Goal: Information Seeking & Learning: Learn about a topic

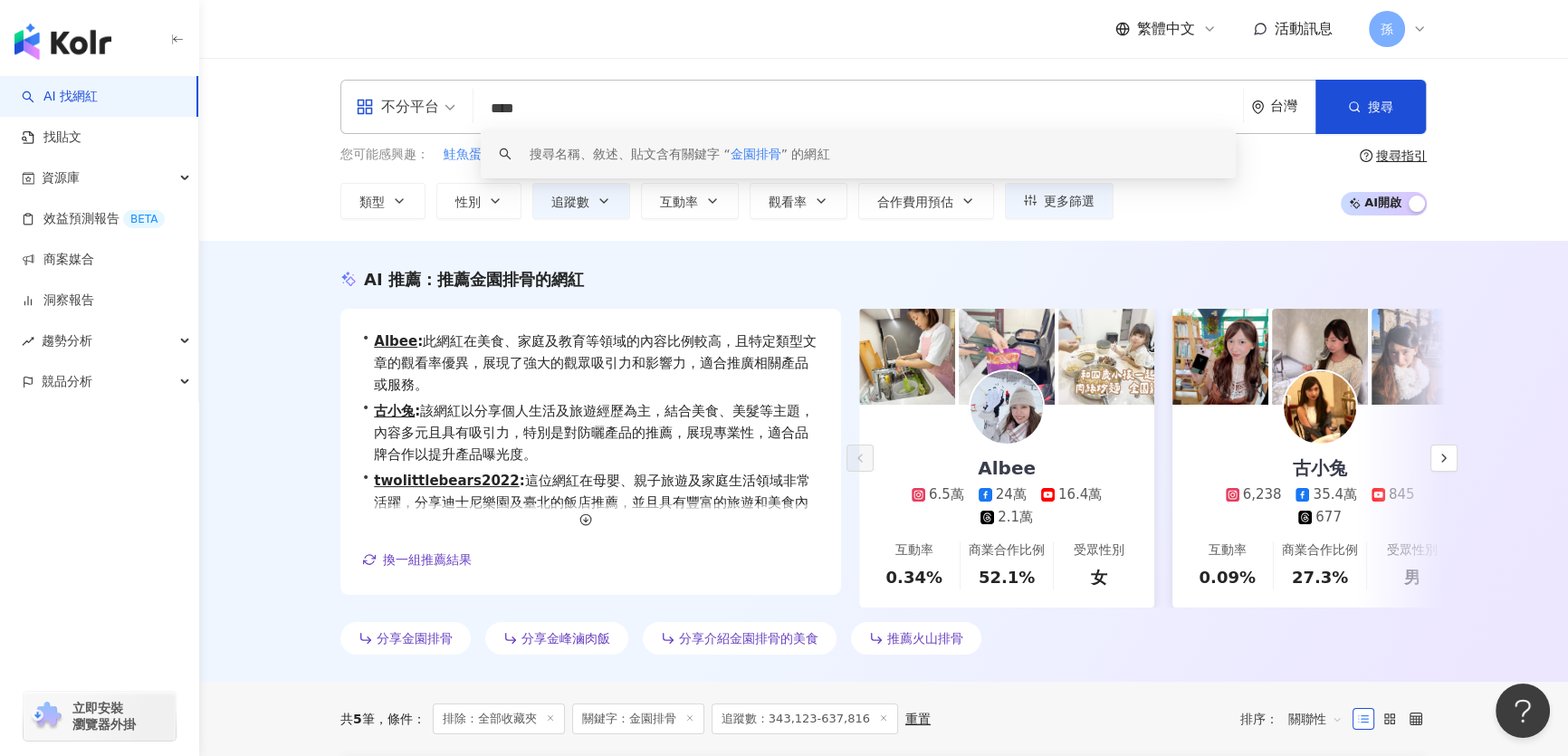
drag, startPoint x: 564, startPoint y: 111, endPoint x: 447, endPoint y: 108, distance: 117.0
click at [447, 108] on div "不分平台 **** 台灣 搜尋 keyword 搜尋名稱、敘述、貼文含有關鍵字 “ 金園排骨 ” 的網紅" at bounding box center [883, 106] width 1086 height 54
type input "*"
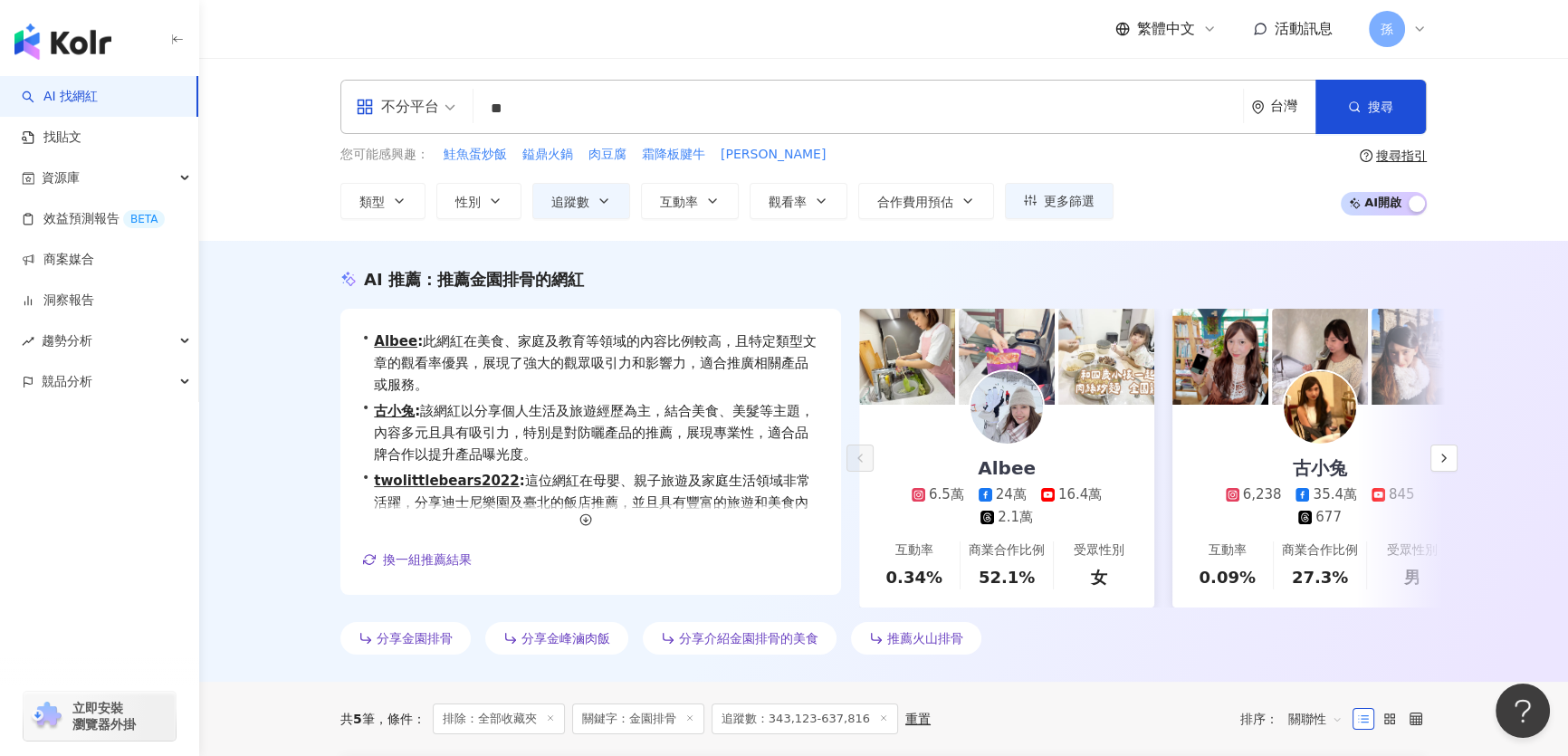
type input "*"
type input "**"
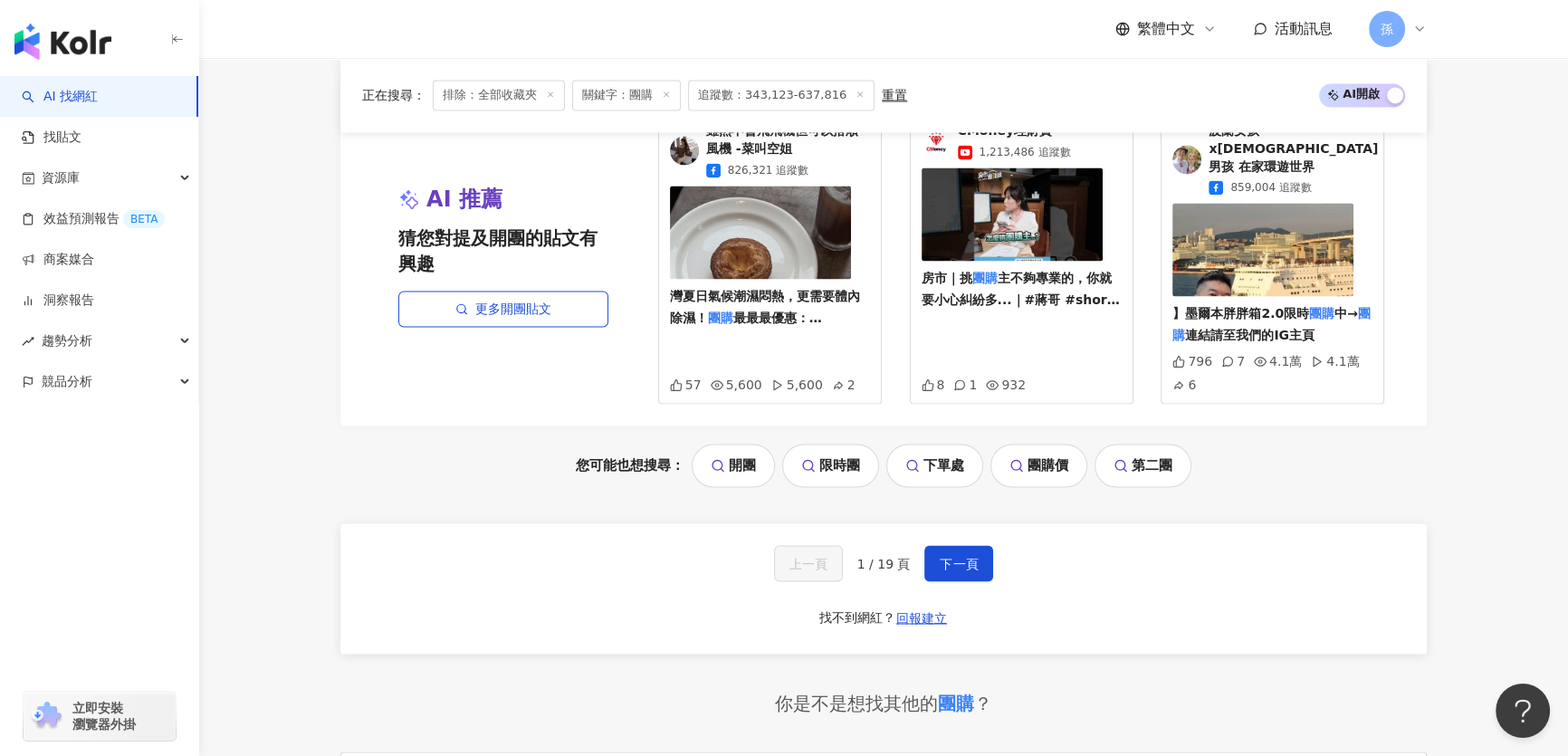
scroll to position [3819, 0]
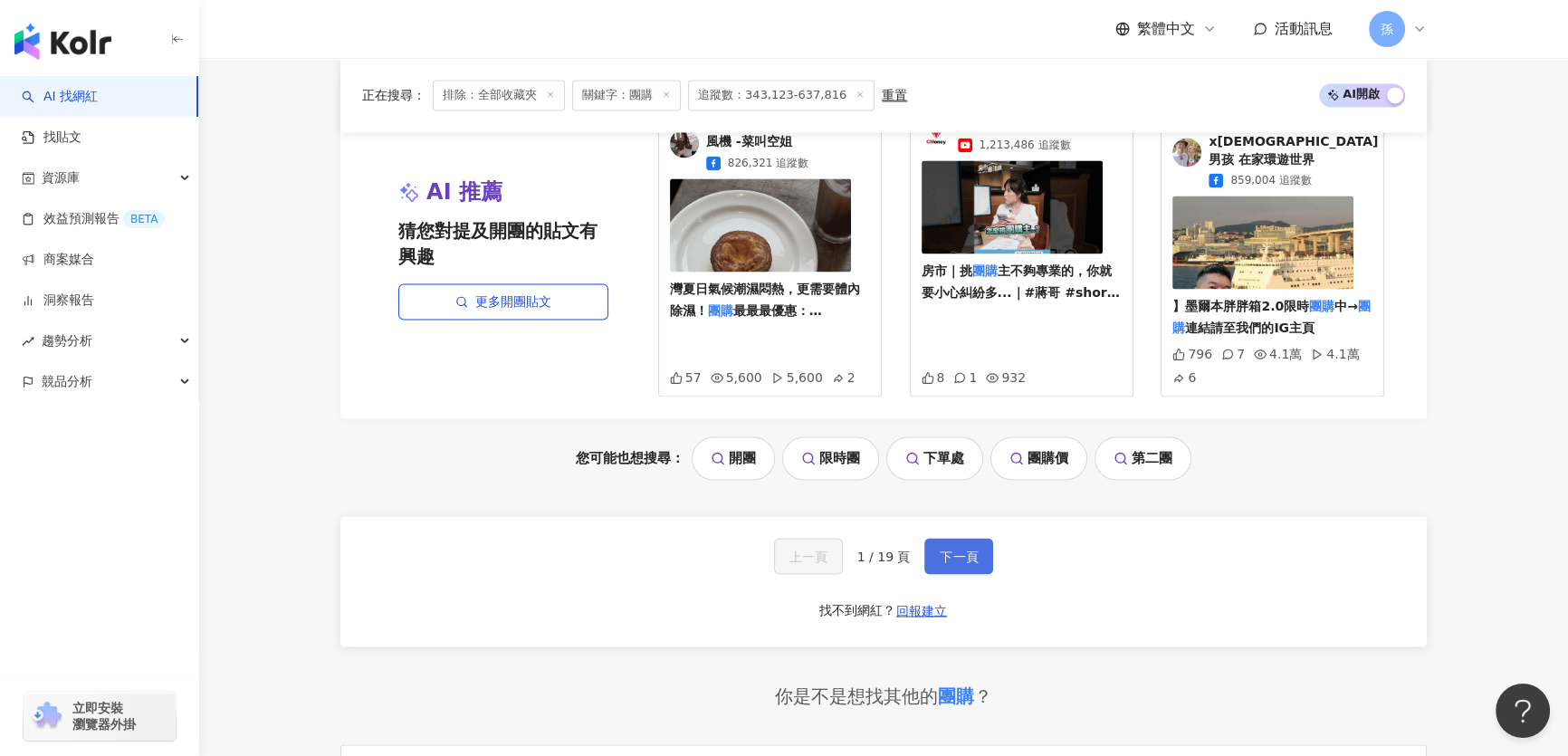
click at [969, 549] on span "下一頁" at bounding box center [958, 556] width 38 height 15
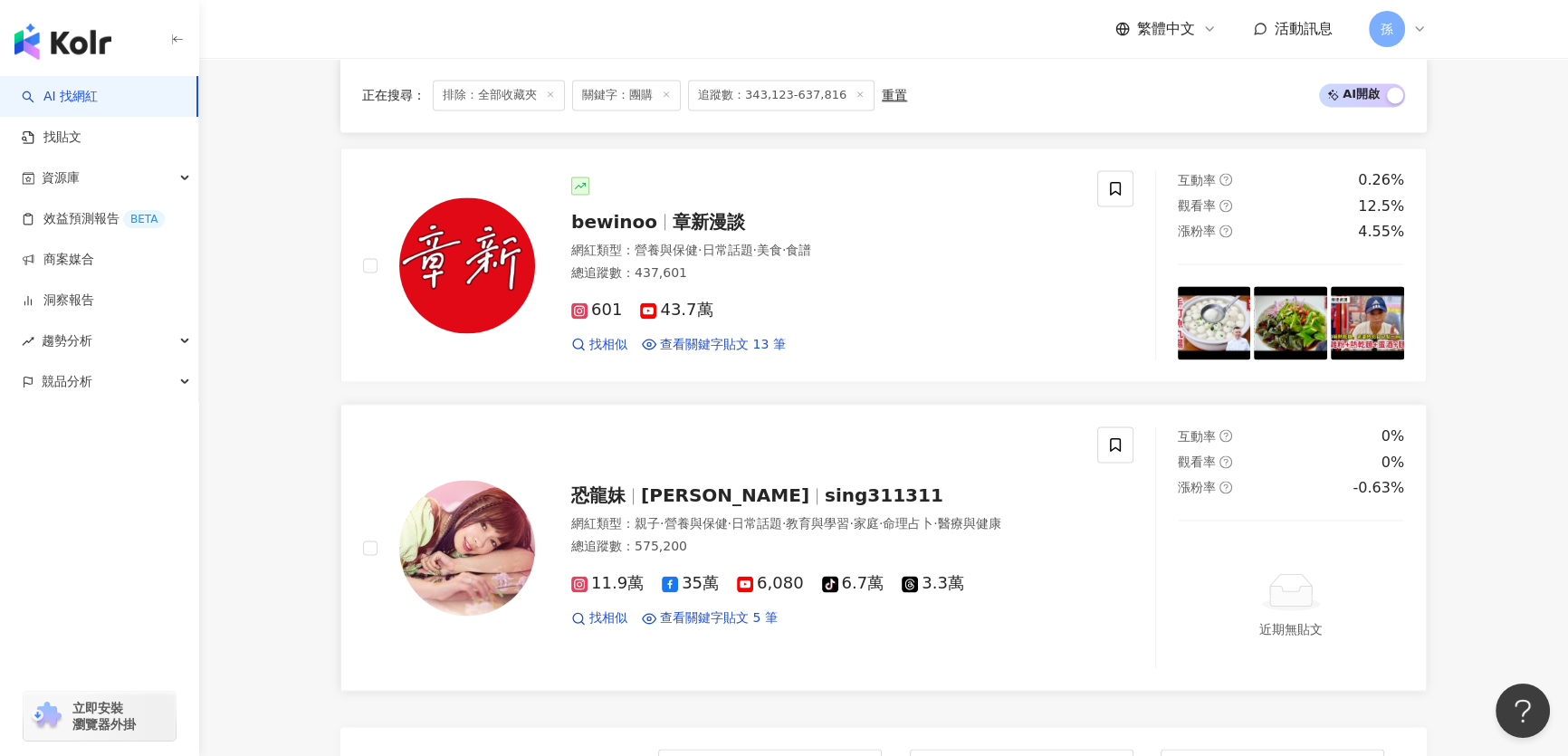
scroll to position [3134, 0]
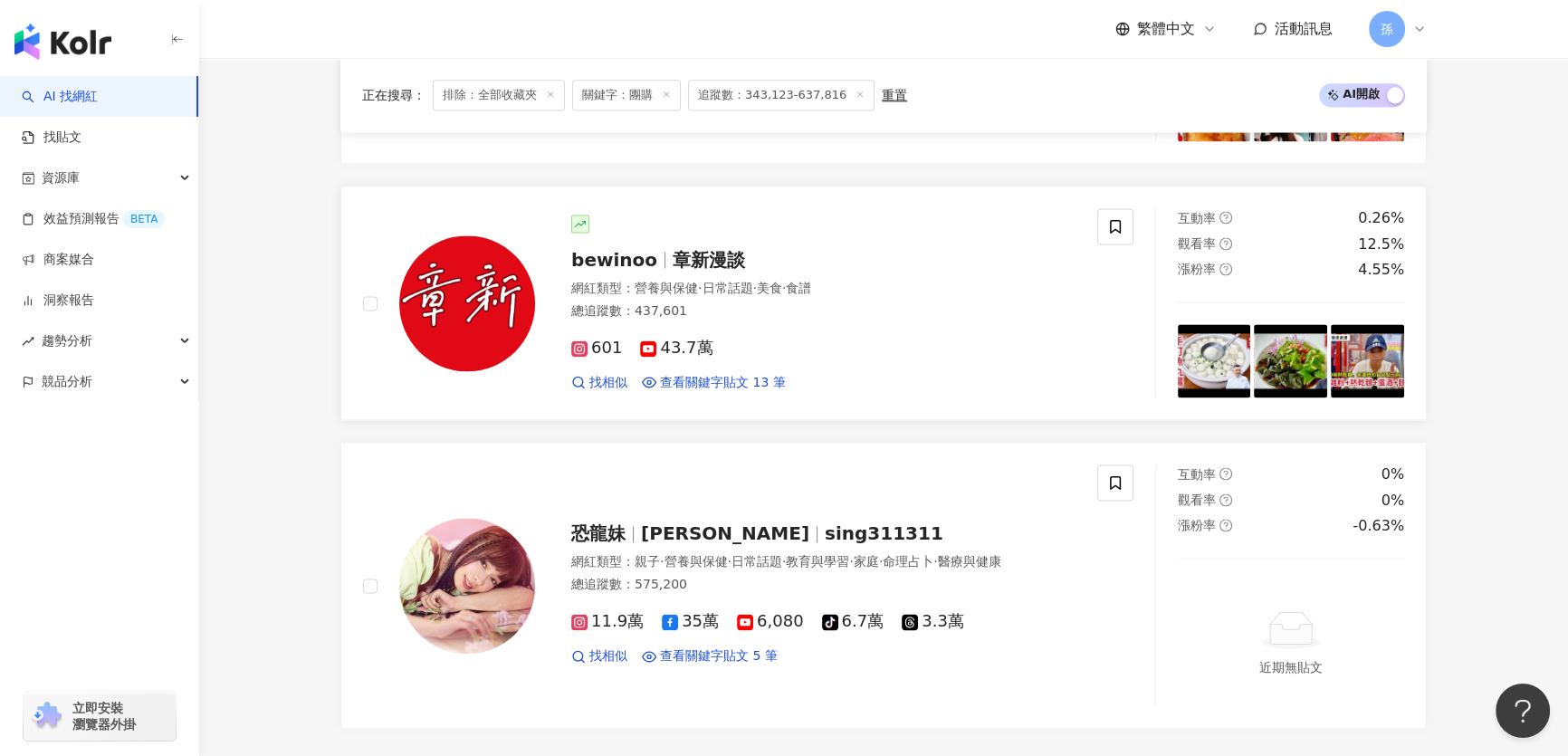
click at [641, 271] on span "bewinoo" at bounding box center [614, 260] width 86 height 22
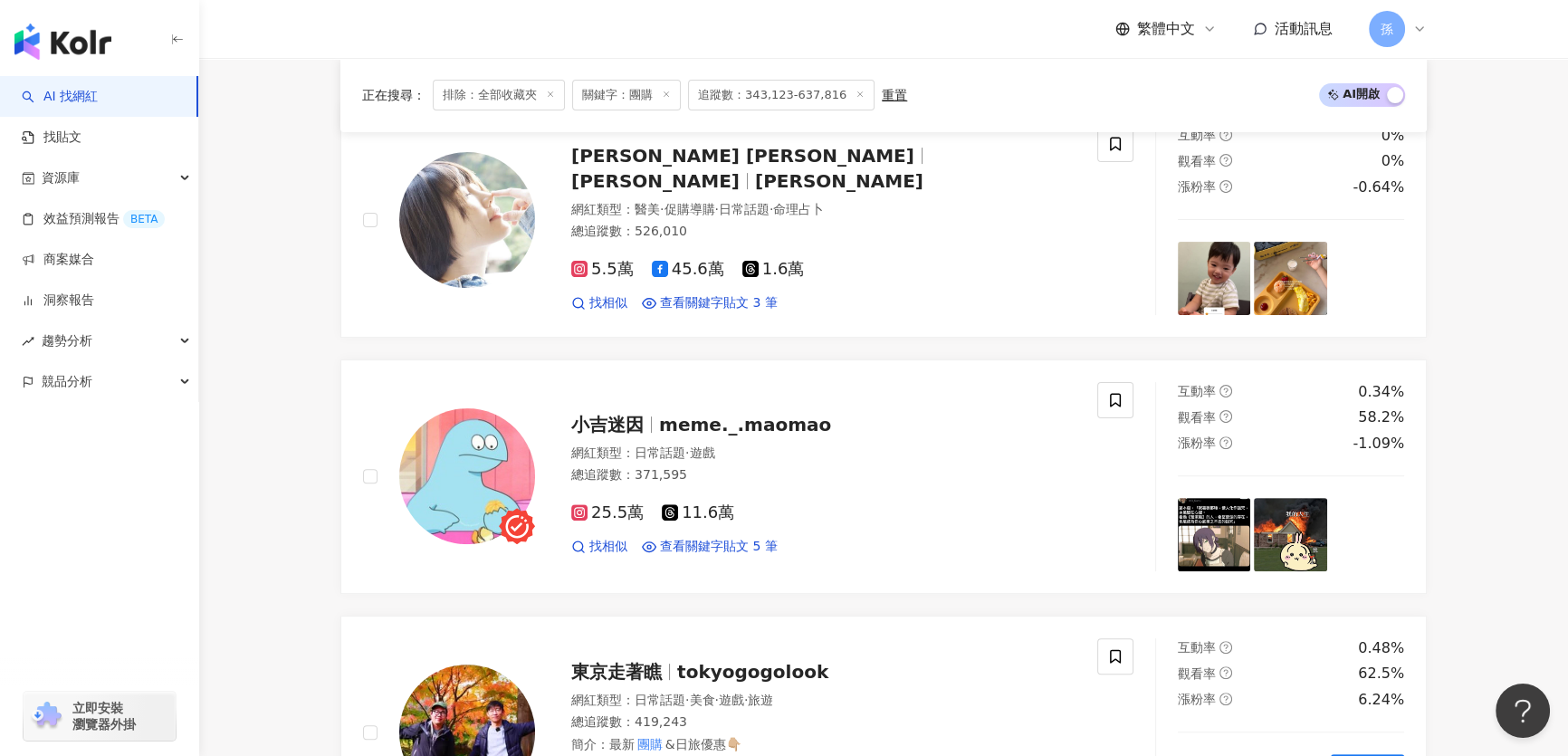
scroll to position [580, 0]
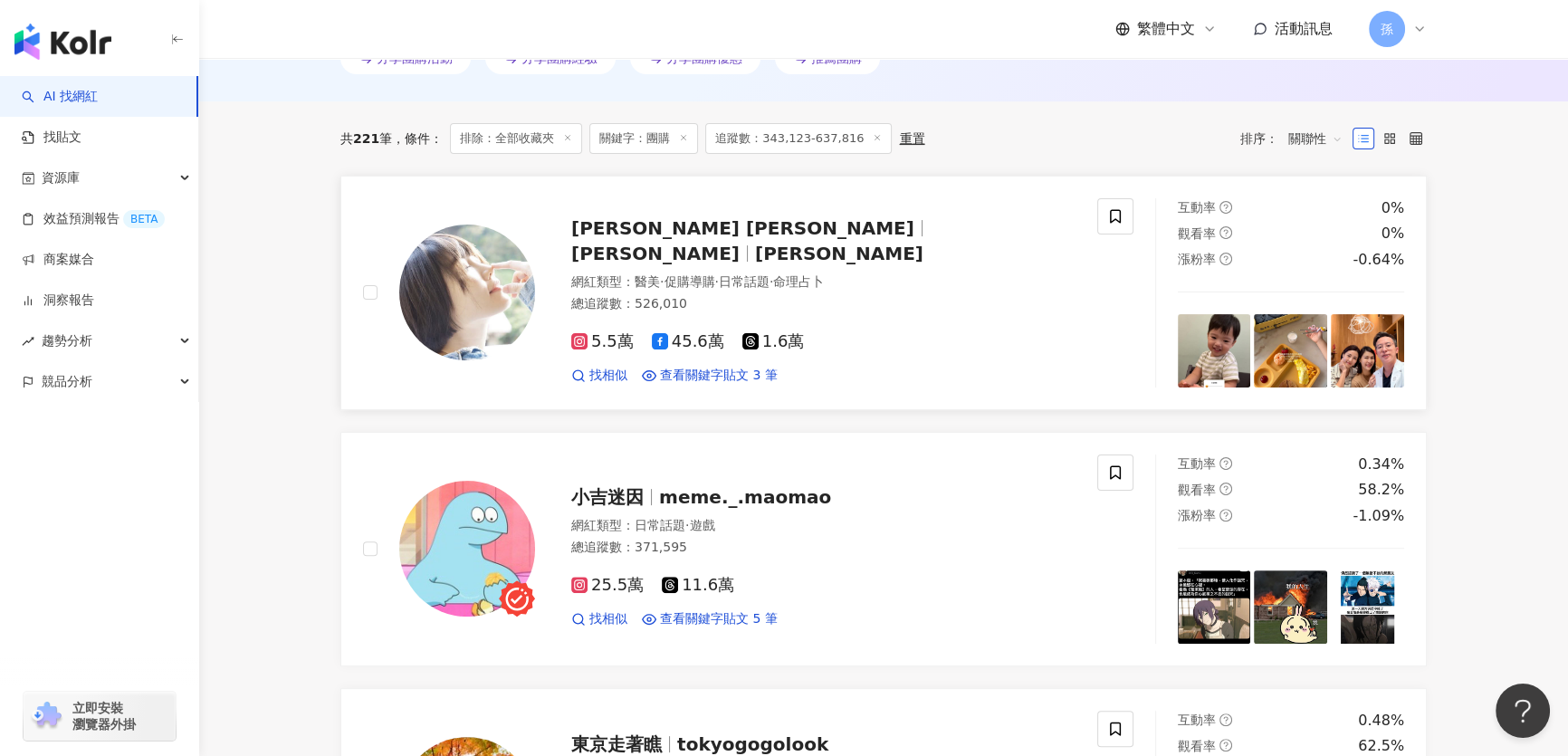
click at [684, 239] on span "[PERSON_NAME] [PERSON_NAME]" at bounding box center [743, 228] width 343 height 22
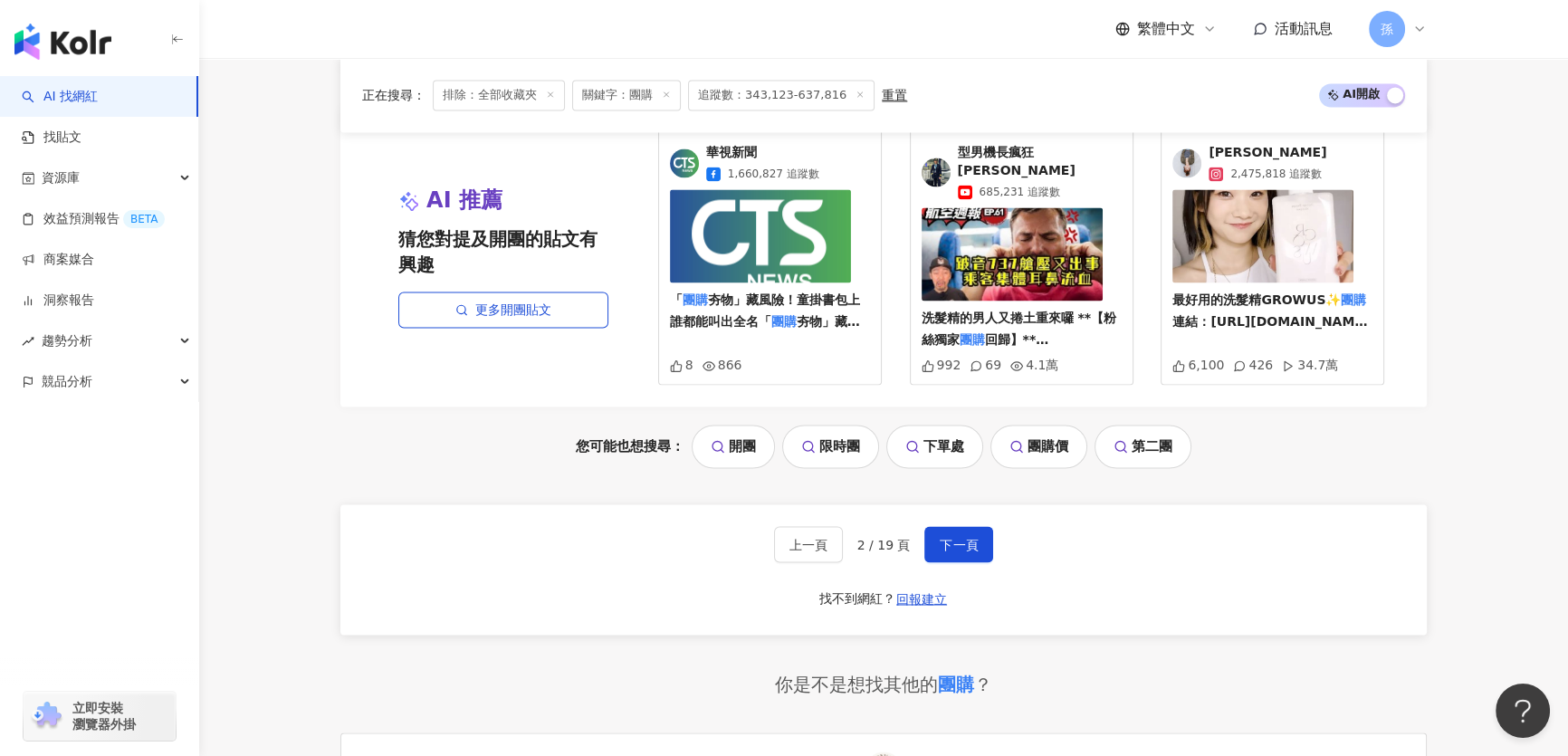
scroll to position [3757, 0]
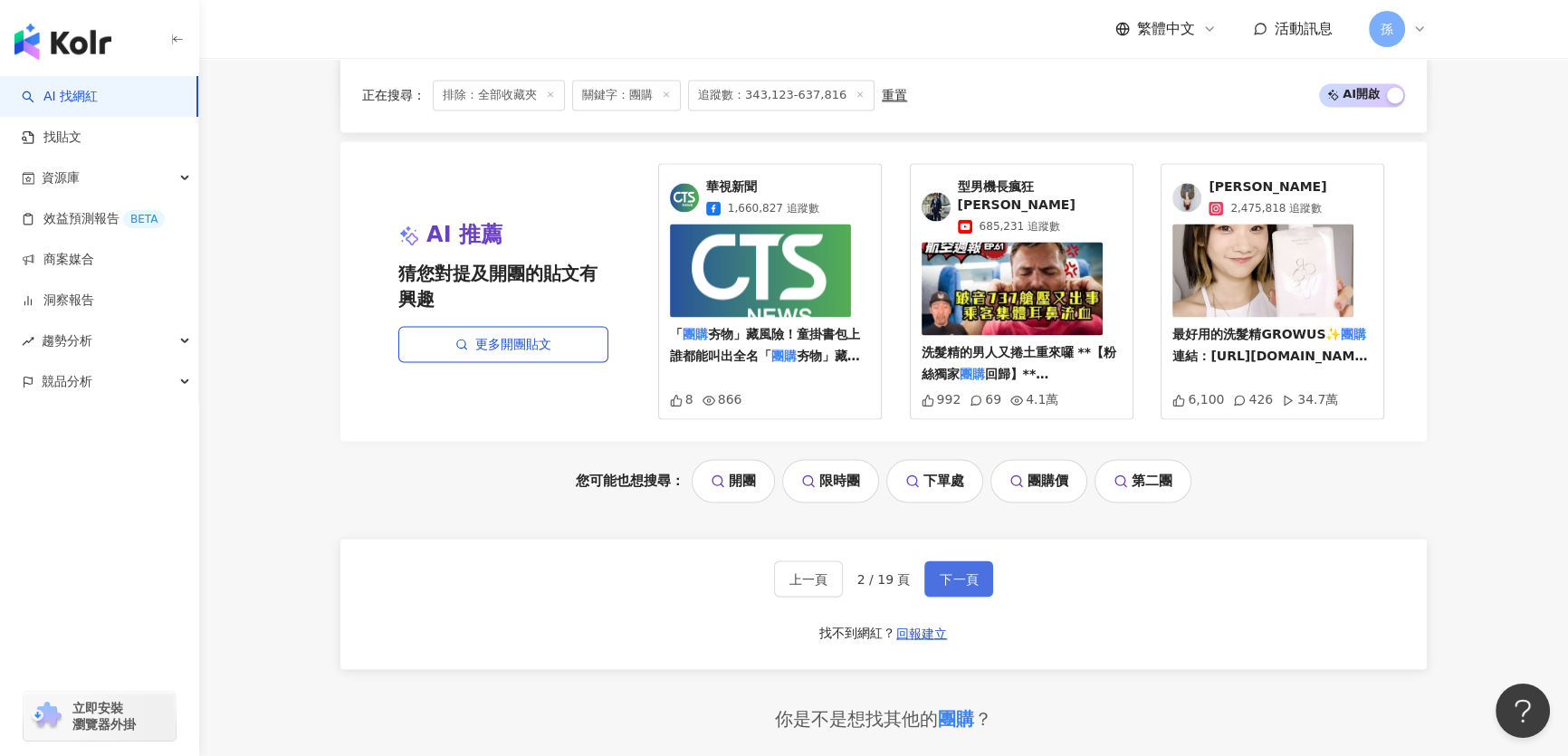
click at [944, 572] on span "下一頁" at bounding box center [958, 579] width 38 height 15
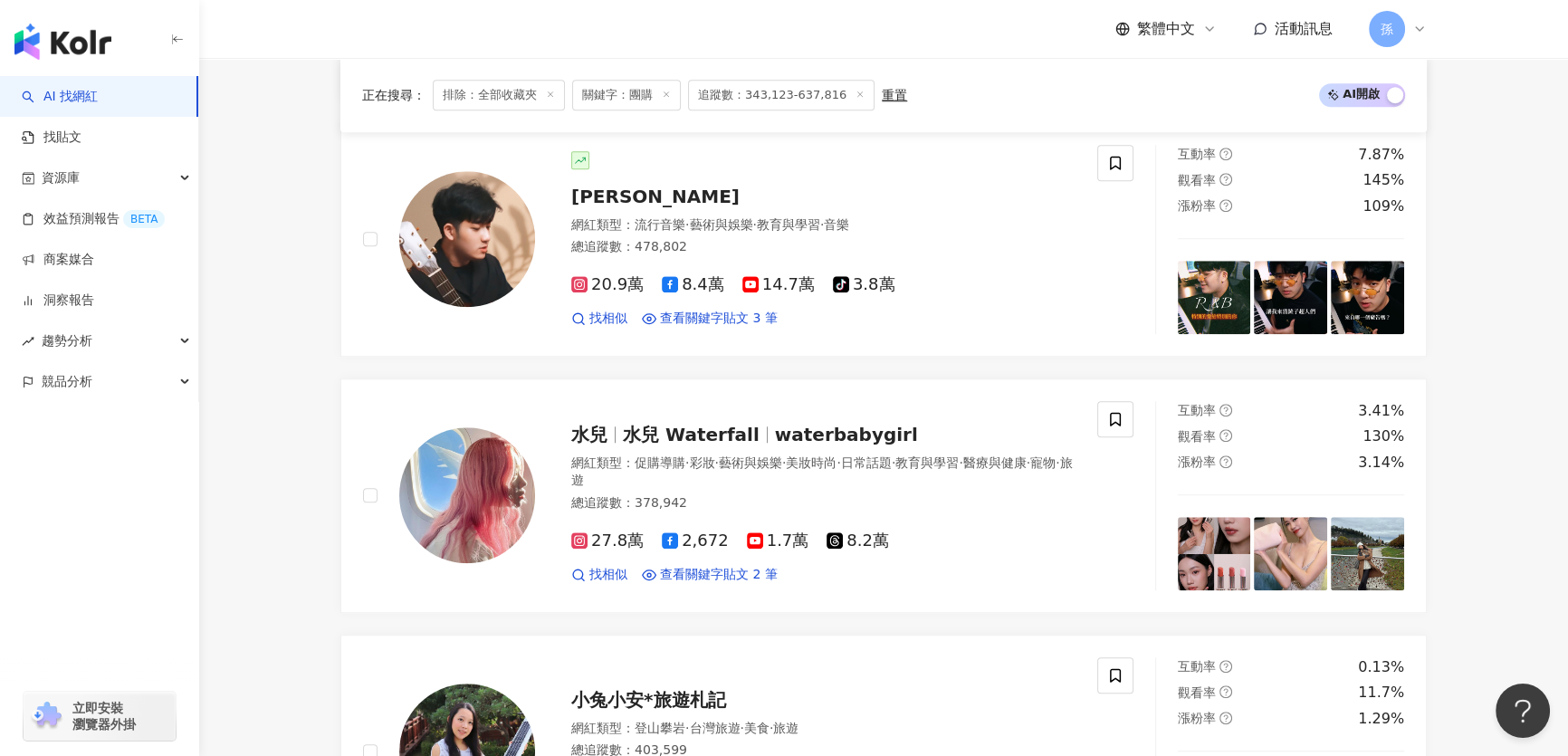
scroll to position [3904, 0]
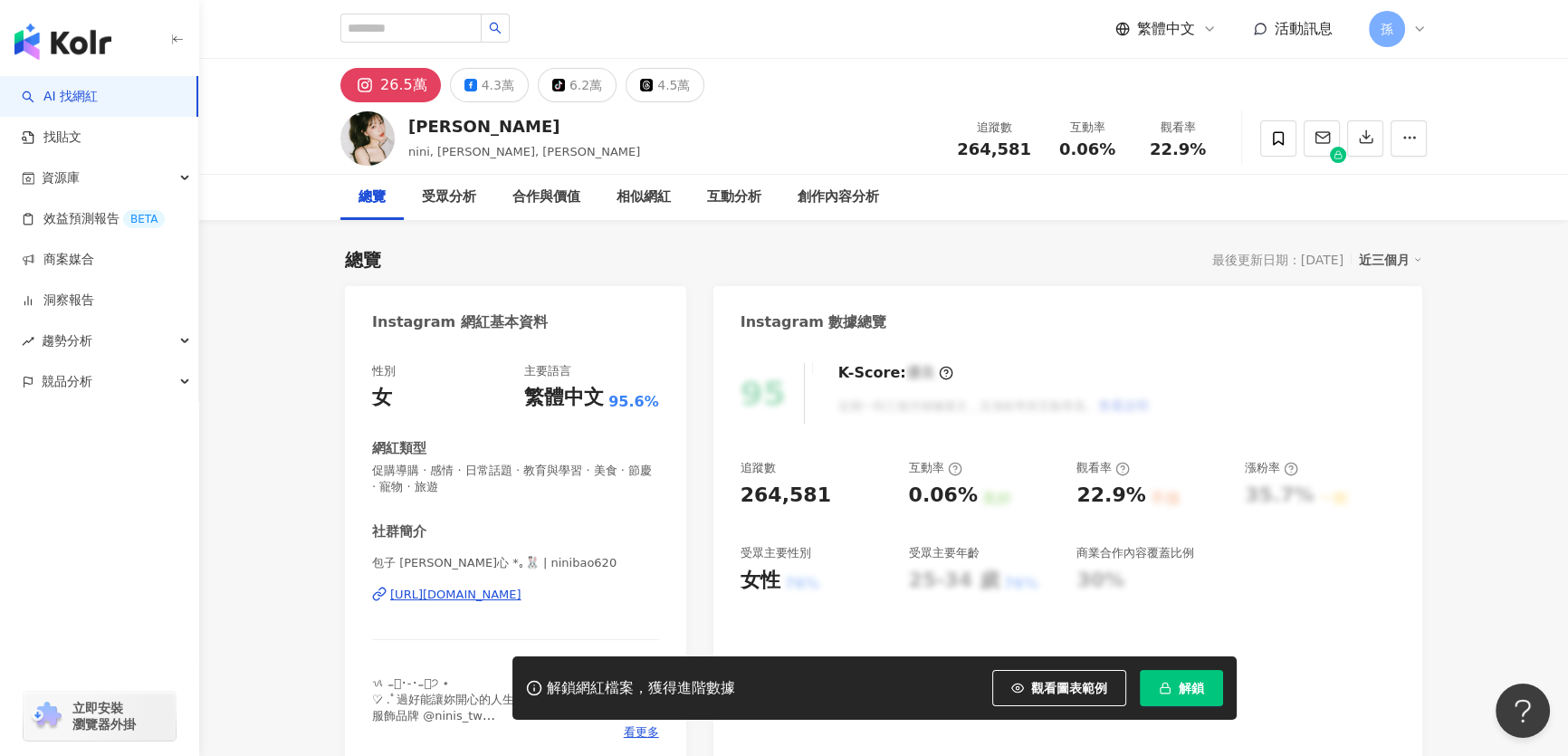
click at [521, 596] on div "https://www.instagram.com/ninibao620/" at bounding box center [456, 595] width 131 height 17
click at [1271, 126] on span at bounding box center [1278, 138] width 36 height 36
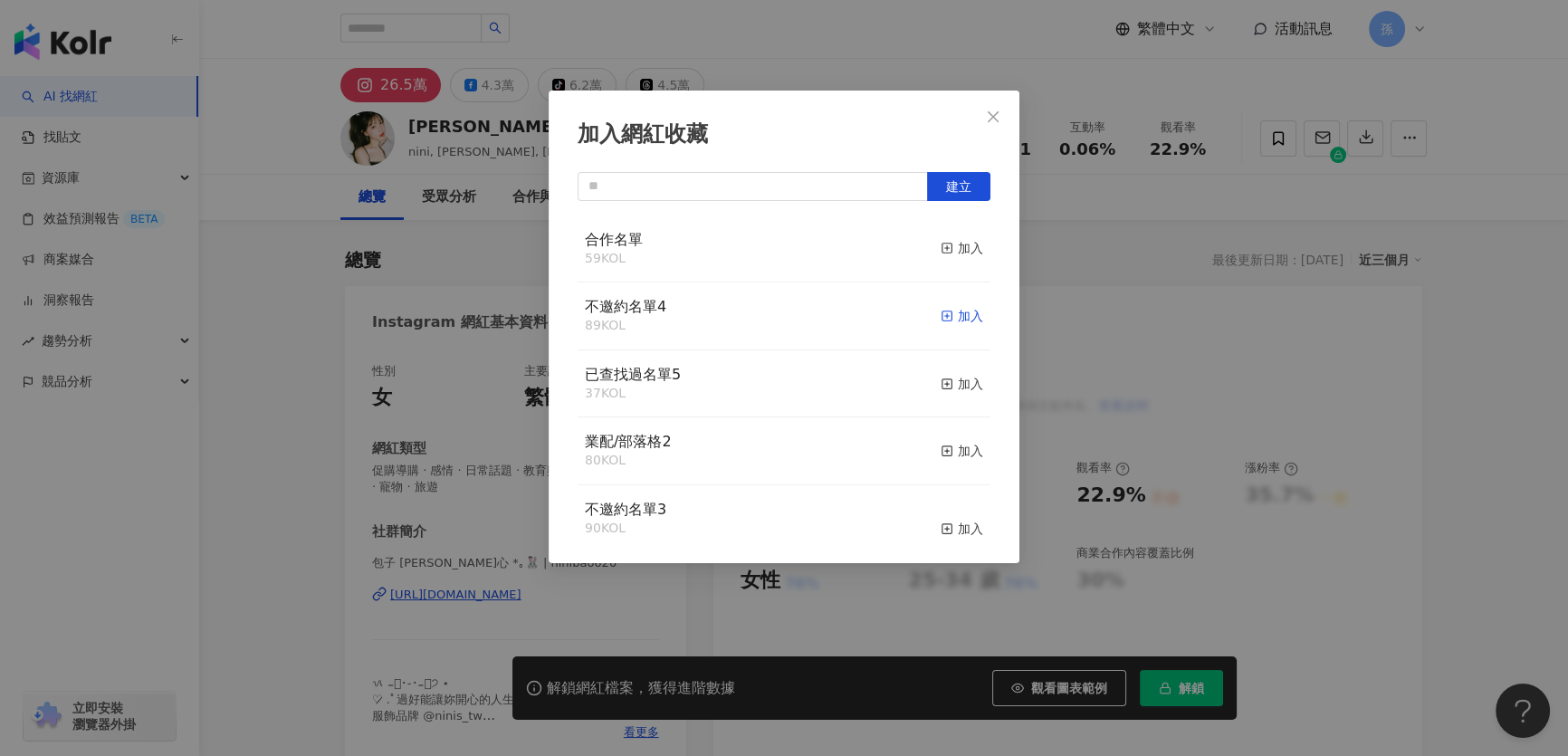
click at [960, 317] on div "加入" at bounding box center [961, 316] width 42 height 20
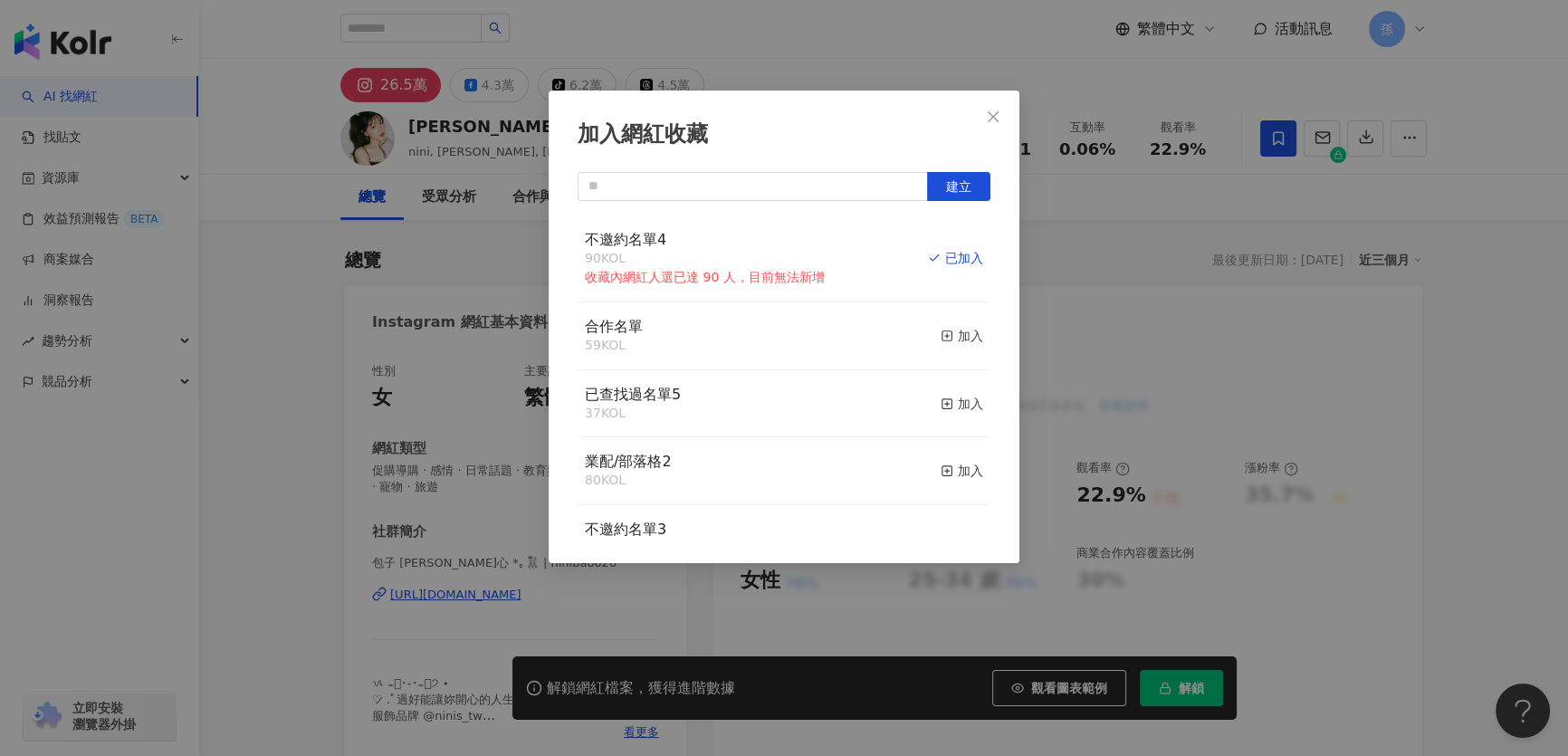
click at [946, 185] on span "建立" at bounding box center [958, 186] width 25 height 15
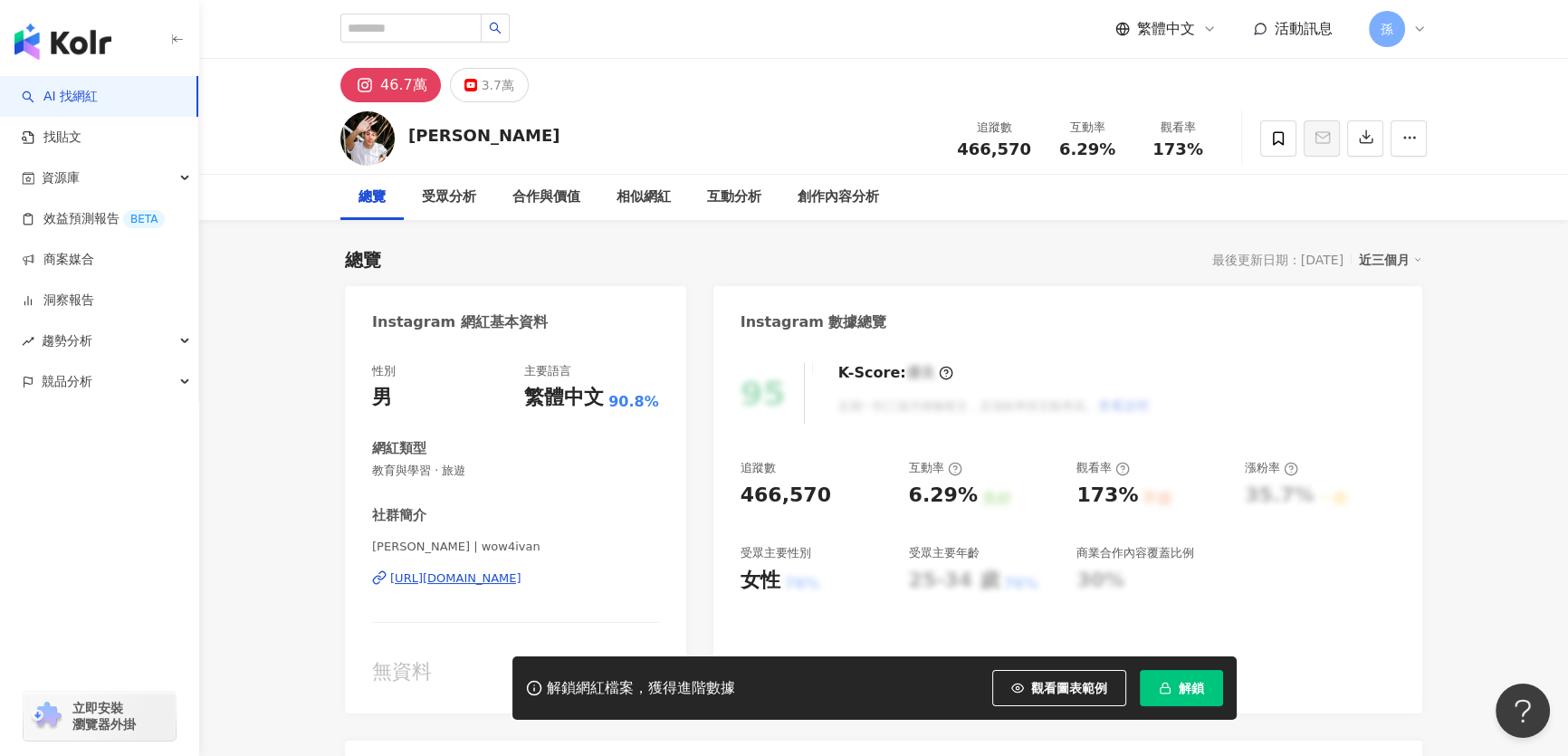
click at [509, 580] on div "https://www.instagram.com/wow4ivan/" at bounding box center [456, 579] width 131 height 17
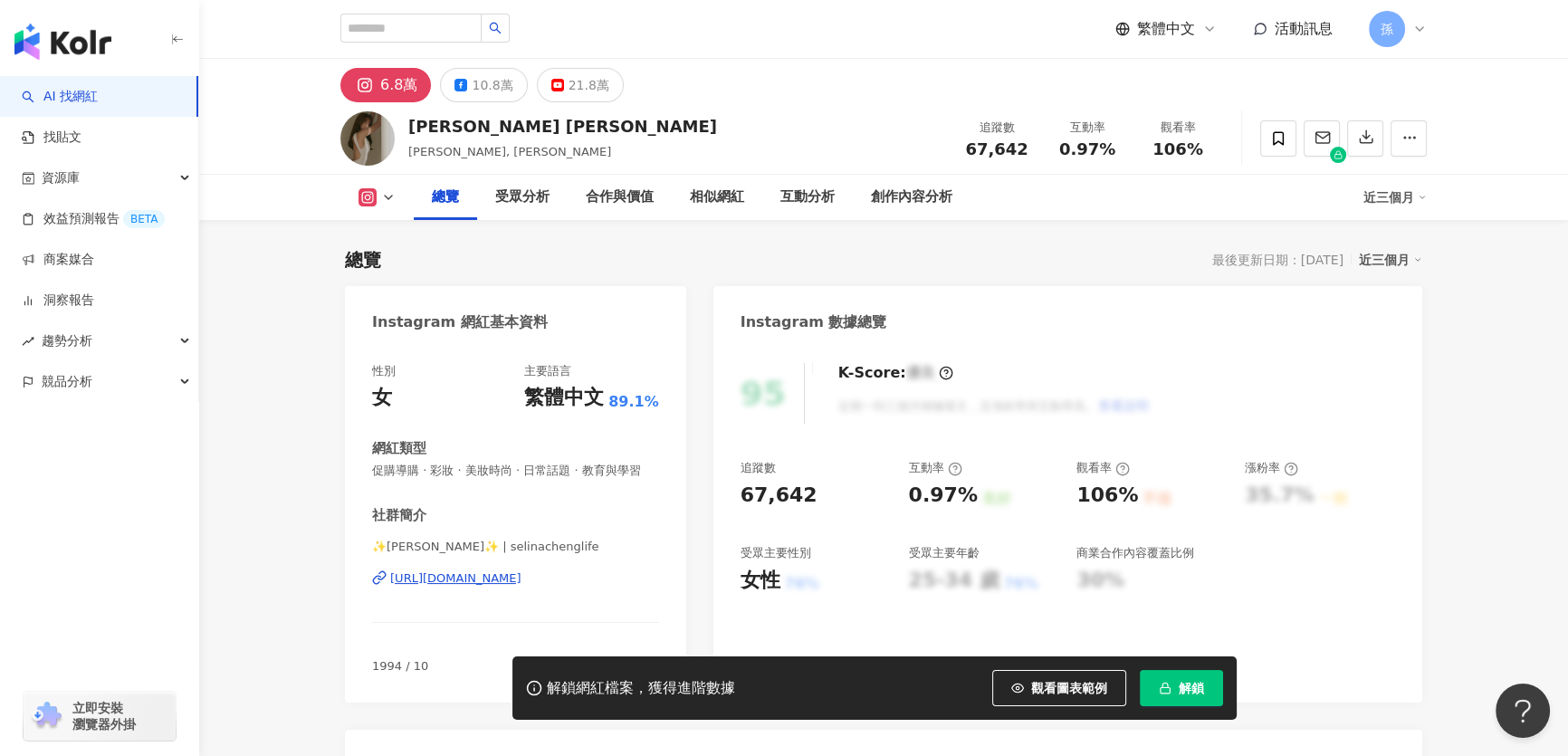
click at [467, 587] on div "[URL][DOMAIN_NAME]" at bounding box center [456, 579] width 131 height 17
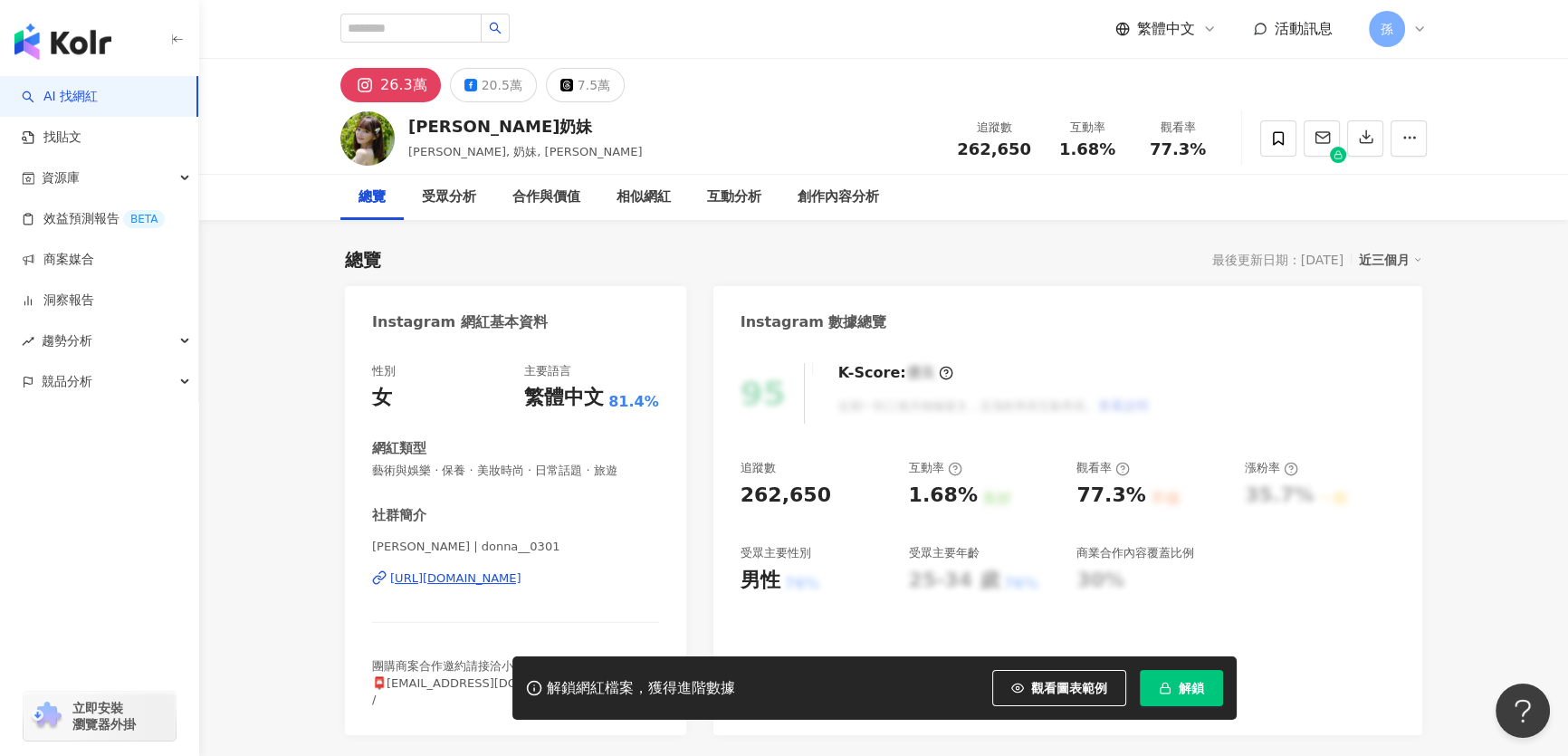
click at [480, 579] on div "https://www.instagram.com/donna__0301/" at bounding box center [456, 579] width 131 height 17
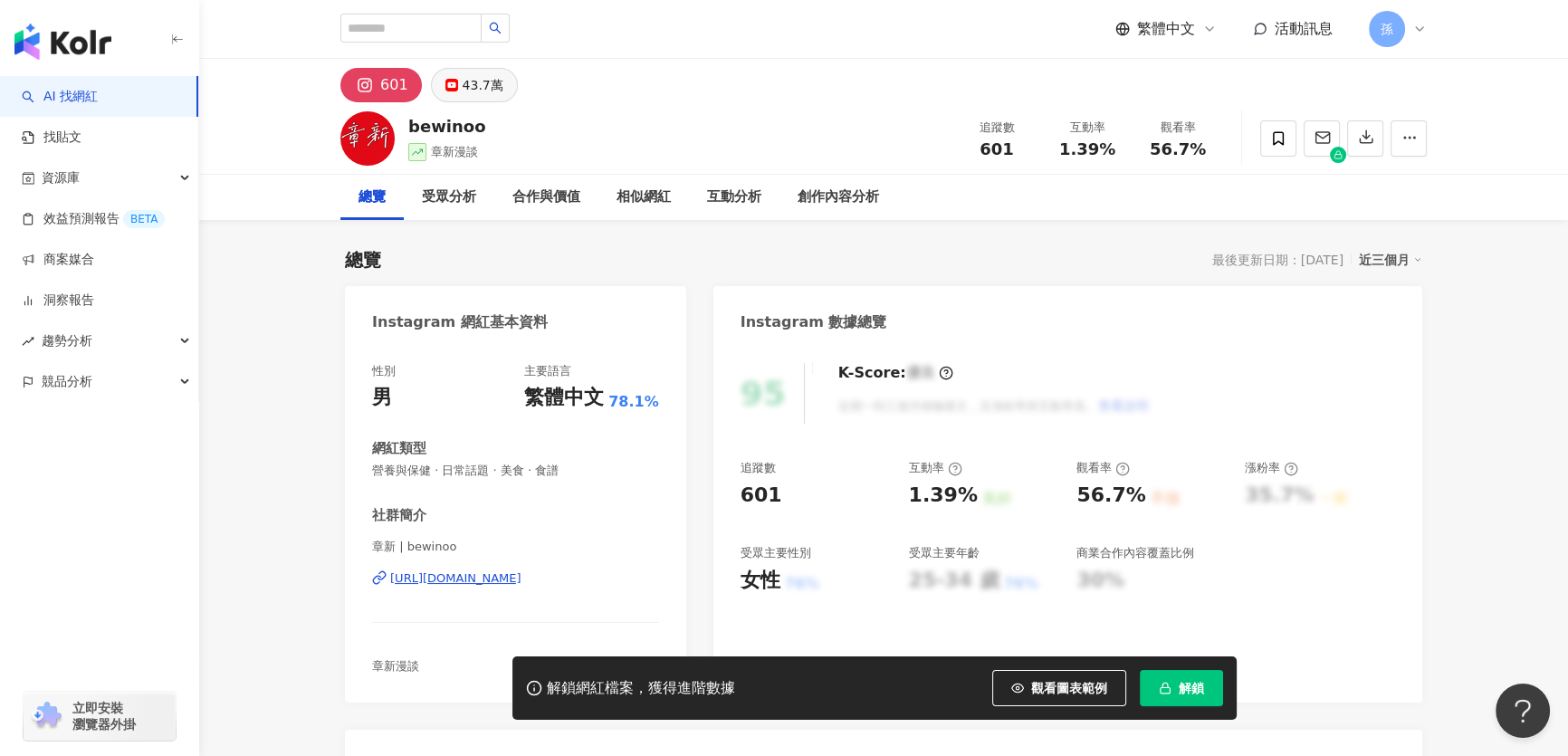
click at [481, 75] on div "43.7萬" at bounding box center [483, 85] width 41 height 25
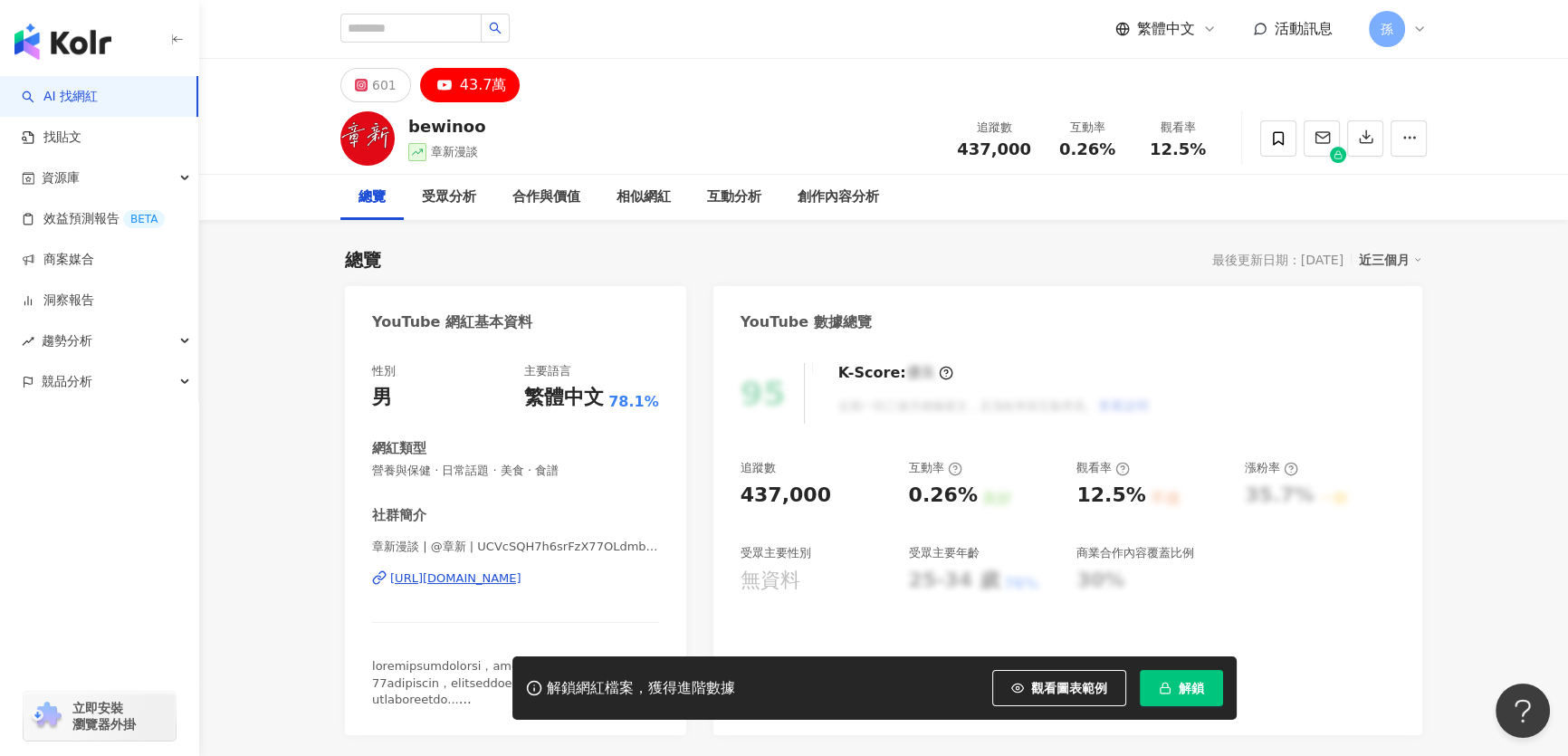
click at [461, 578] on div "[URL][DOMAIN_NAME]" at bounding box center [456, 579] width 131 height 17
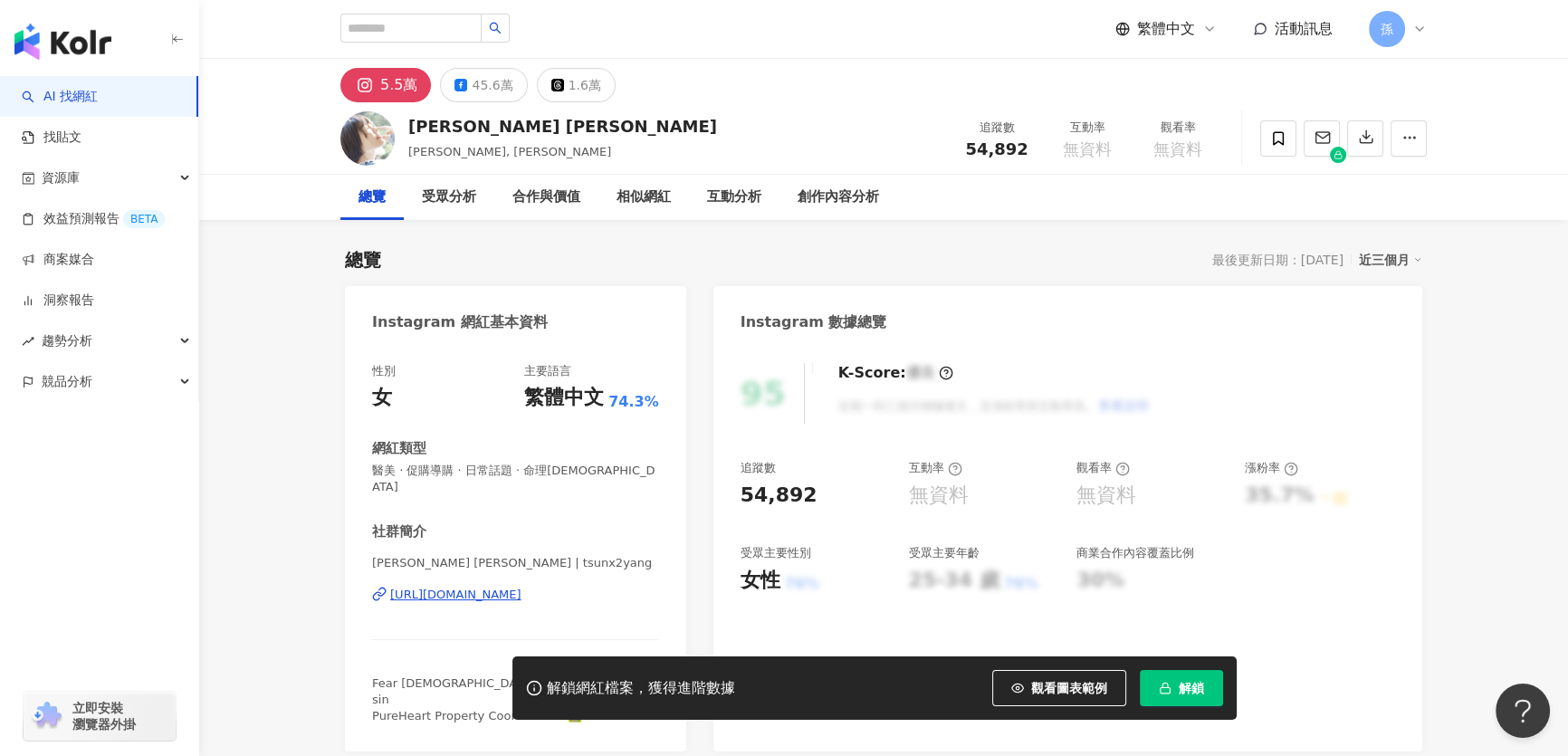
click at [504, 587] on div "[URL][DOMAIN_NAME]" at bounding box center [456, 595] width 131 height 17
